Goal: Information Seeking & Learning: Find specific page/section

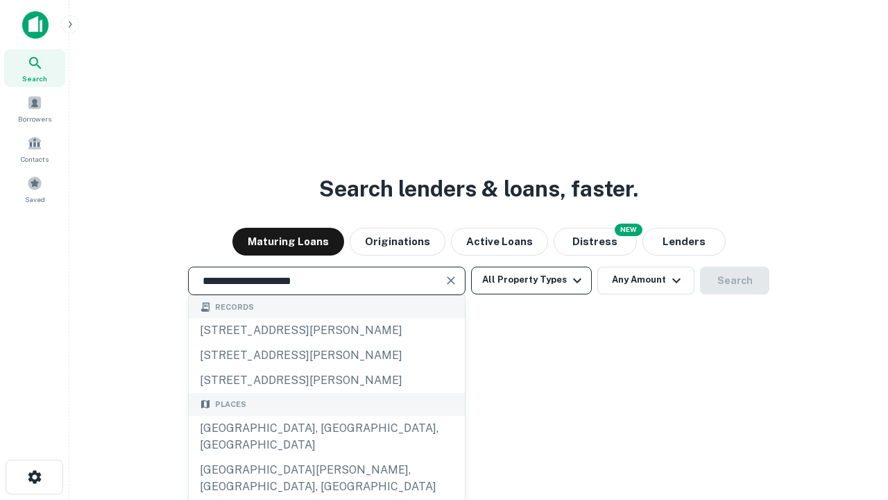
click at [326, 457] on div "[GEOGRAPHIC_DATA], [GEOGRAPHIC_DATA], [GEOGRAPHIC_DATA]" at bounding box center [327, 437] width 276 height 42
click at [532, 280] on button "All Property Types" at bounding box center [531, 280] width 121 height 28
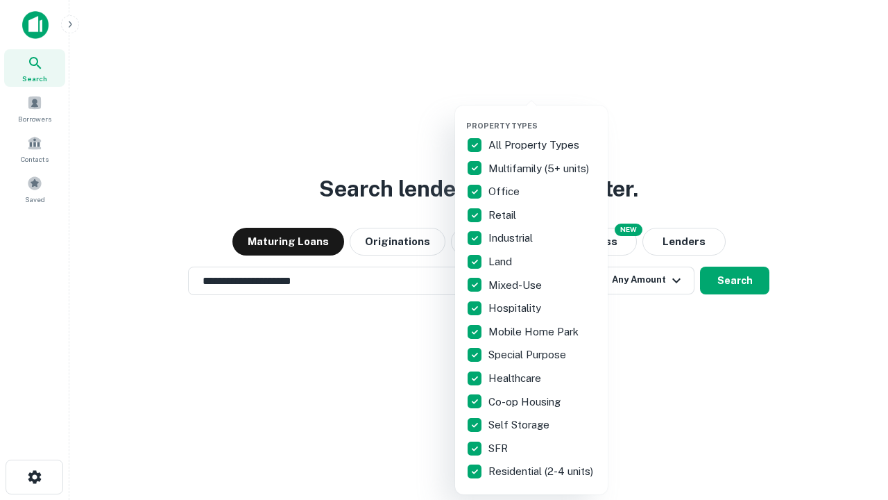
type input "**********"
click at [543, 117] on button "button" at bounding box center [542, 117] width 153 height 1
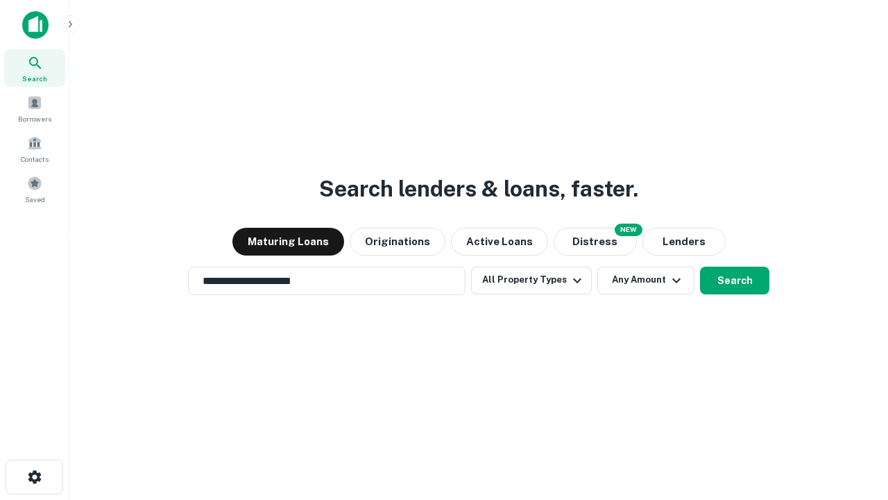
scroll to position [22, 0]
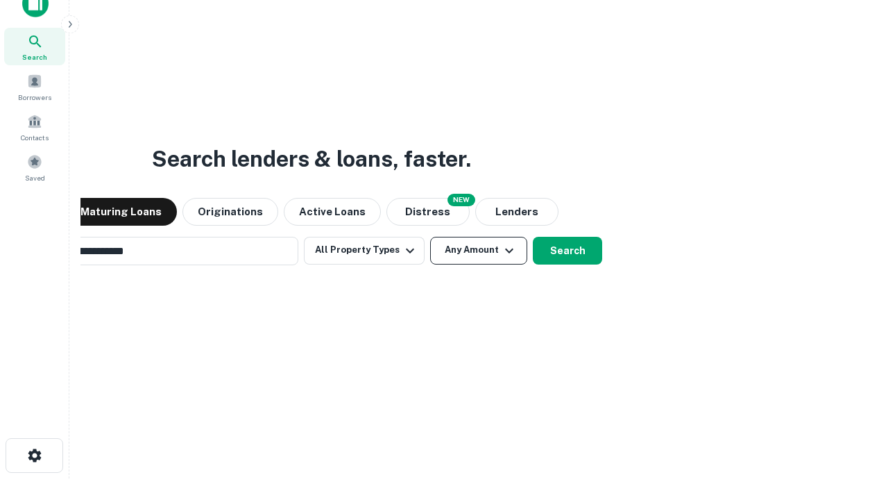
click at [430, 237] on button "Any Amount" at bounding box center [478, 251] width 97 height 28
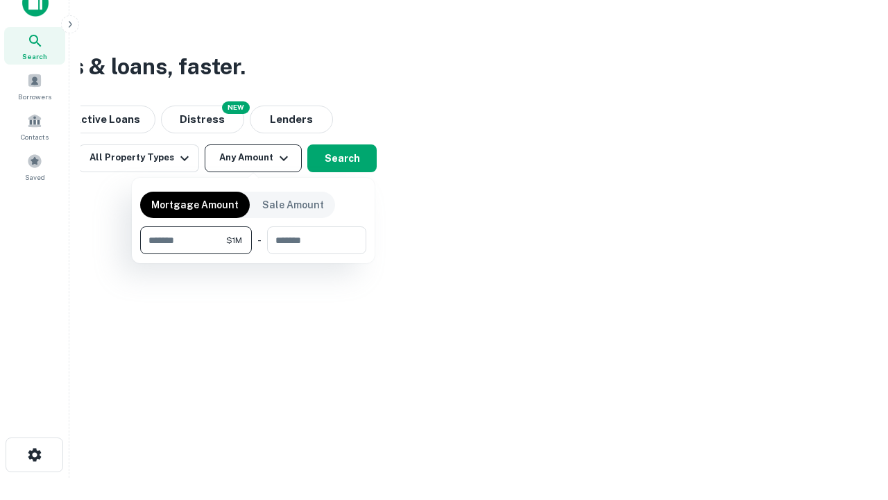
type input "*******"
click at [253, 254] on button "button" at bounding box center [253, 254] width 226 height 1
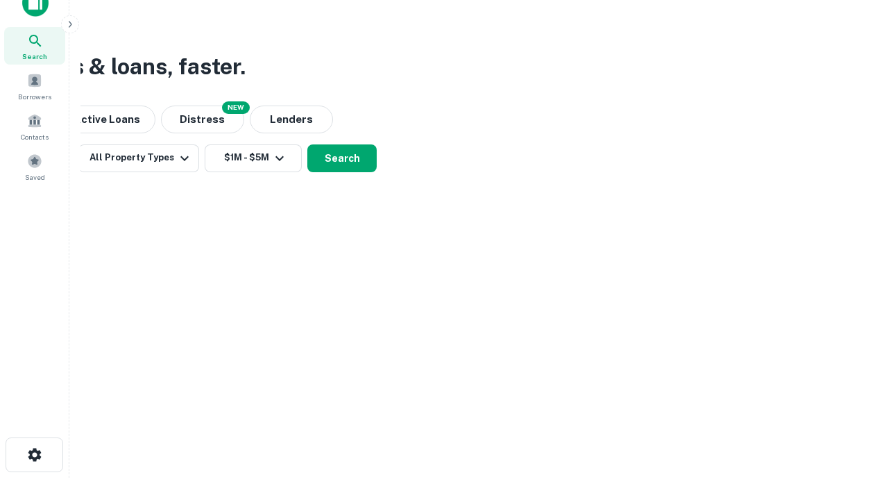
scroll to position [22, 0]
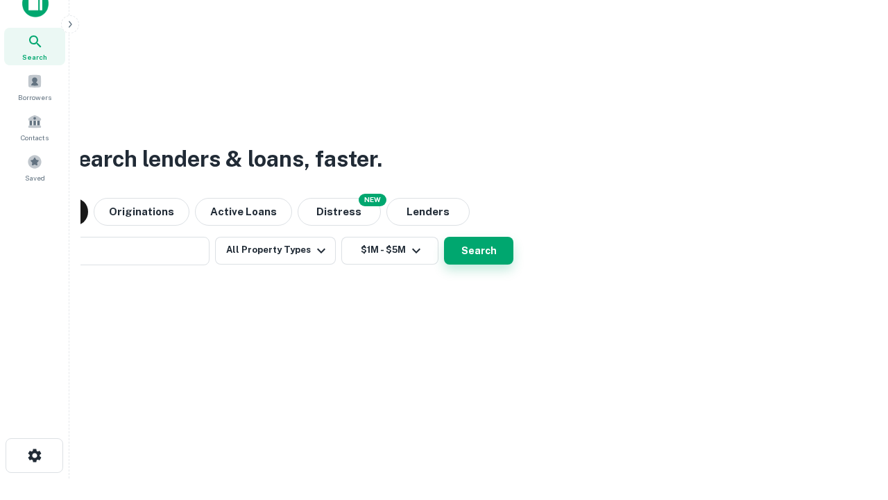
click at [444, 237] on button "Search" at bounding box center [478, 251] width 69 height 28
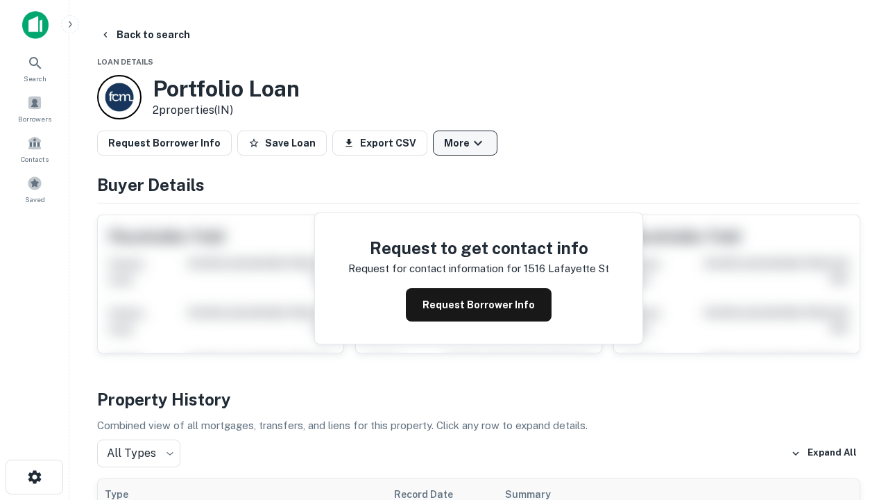
click at [465, 143] on button "More" at bounding box center [465, 142] width 65 height 25
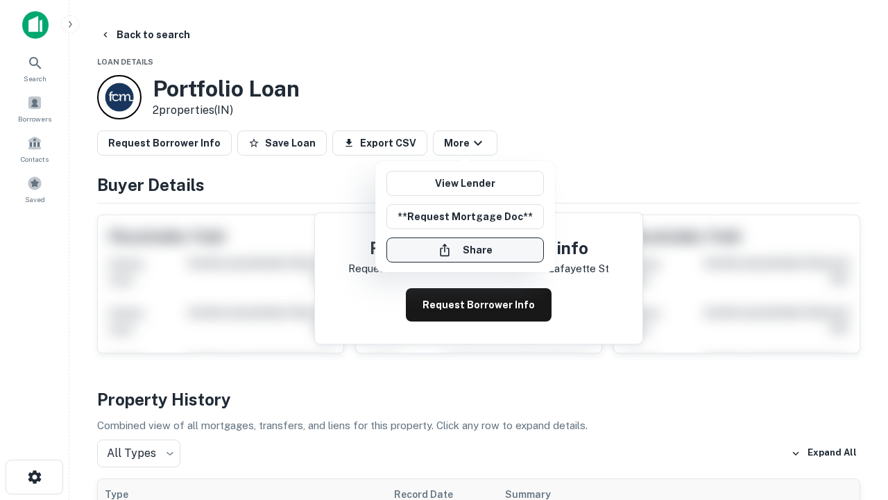
click at [465, 250] on button "Share" at bounding box center [466, 249] width 158 height 25
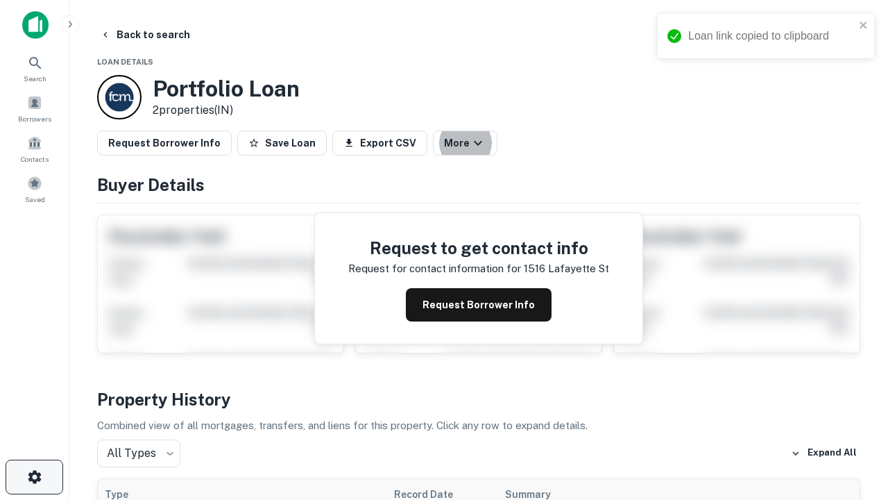
click at [34, 477] on icon "button" at bounding box center [34, 476] width 17 height 17
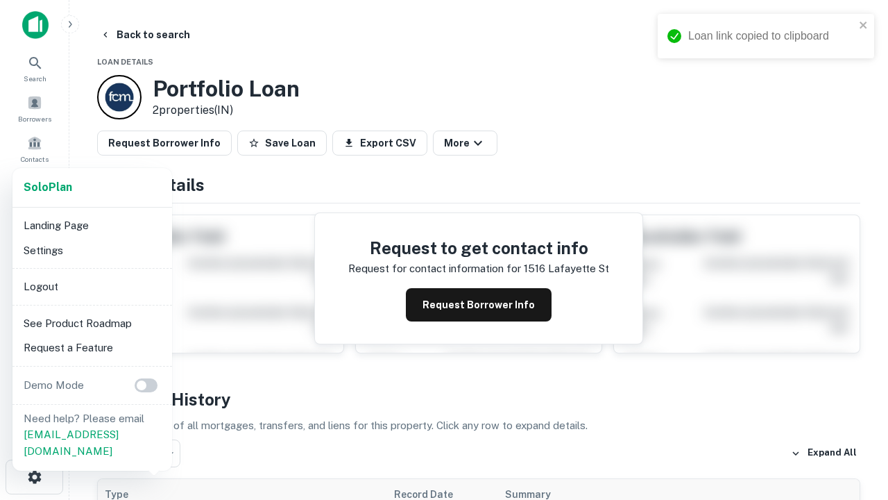
click at [92, 286] on li "Logout" at bounding box center [92, 286] width 149 height 25
